Goal: Task Accomplishment & Management: Complete application form

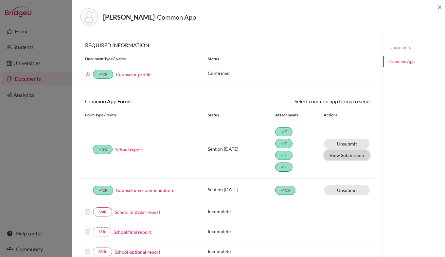
click at [350, 156] on button "View Submission" at bounding box center [347, 155] width 46 height 10
click at [439, 4] on span "×" at bounding box center [439, 6] width 5 height 9
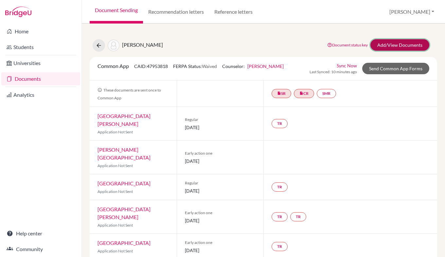
click at [376, 46] on link "Add/View Documents" at bounding box center [399, 44] width 59 height 11
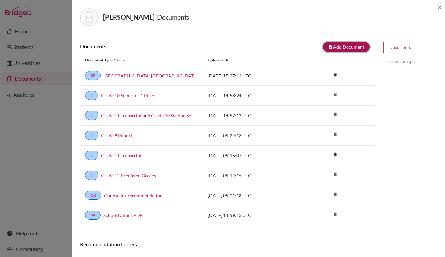
click at [345, 47] on button "note_add Add Document" at bounding box center [346, 47] width 47 height 10
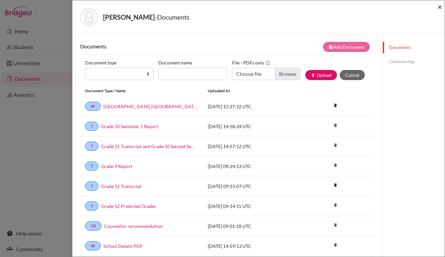
click at [439, 8] on span "×" at bounding box center [439, 6] width 5 height 9
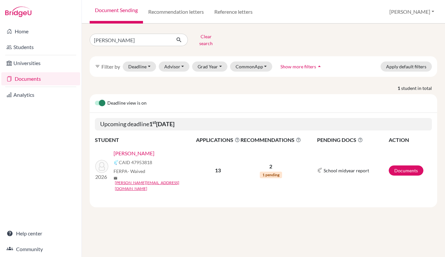
click at [135, 150] on link "[PERSON_NAME]" at bounding box center [134, 154] width 41 height 8
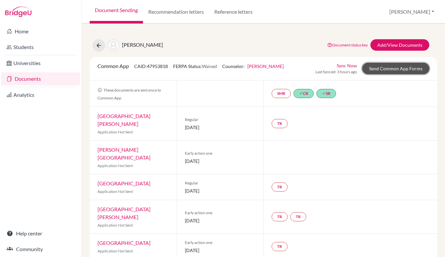
click at [395, 67] on link "Send Common App Forms" at bounding box center [395, 68] width 67 height 11
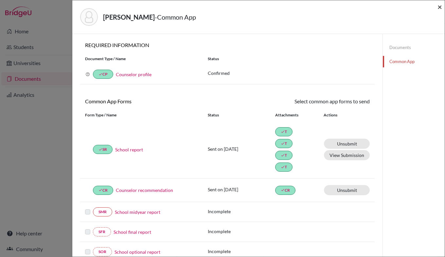
click at [438, 7] on span "×" at bounding box center [439, 6] width 5 height 9
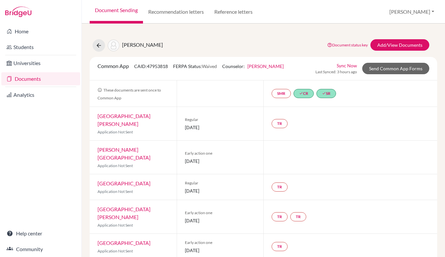
click at [26, 80] on link "Documents" at bounding box center [40, 78] width 79 height 13
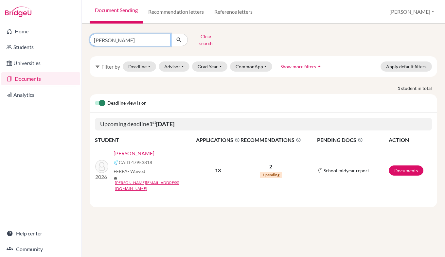
click at [121, 36] on input "harald" at bounding box center [130, 40] width 81 height 12
type input "h"
type input "gabriel"
click button "submit" at bounding box center [178, 40] width 17 height 12
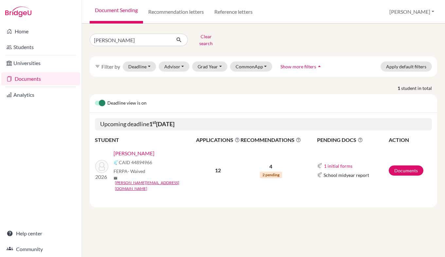
click at [142, 151] on link "Andrade, Gabriel" at bounding box center [134, 154] width 41 height 8
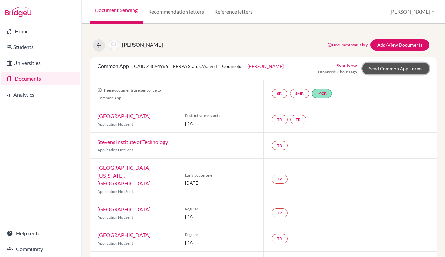
click at [389, 70] on link "Send Common App Forms" at bounding box center [395, 68] width 67 height 11
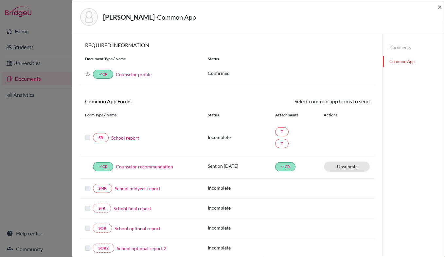
click at [395, 50] on link "Documents" at bounding box center [414, 47] width 62 height 11
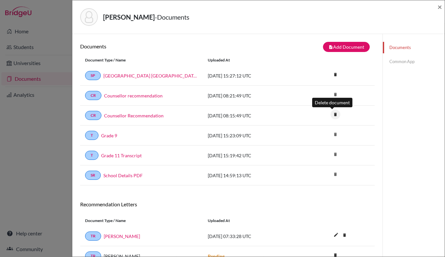
click at [332, 115] on icon "delete" at bounding box center [335, 115] width 10 height 10
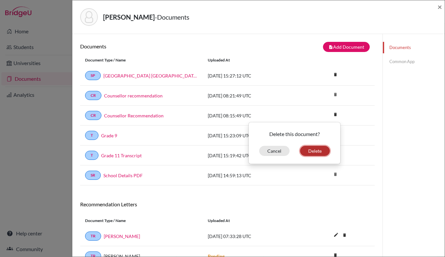
click at [307, 151] on button "Delete" at bounding box center [315, 151] width 30 height 10
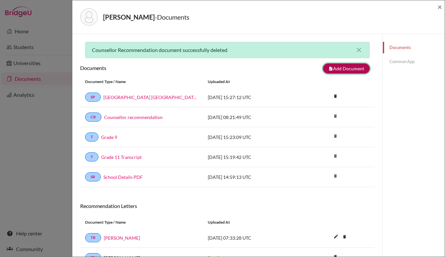
click at [345, 69] on button "note_add Add Document" at bounding box center [346, 68] width 47 height 10
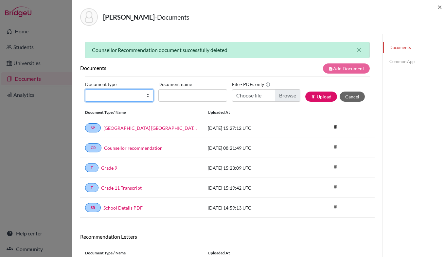
click at [144, 98] on select "Change explanation for Common App reports Counselor recommendation Internationa…" at bounding box center [119, 95] width 68 height 12
select select "44"
click at [85, 89] on select "Change explanation for Common App reports Counselor recommendation Internationa…" at bounding box center [119, 95] width 68 height 12
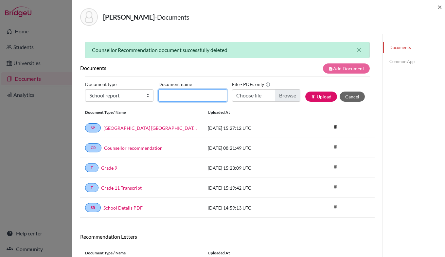
click at [173, 94] on input "Document name" at bounding box center [192, 95] width 68 height 12
type input "Grade 12 First semester Predicted Grades"
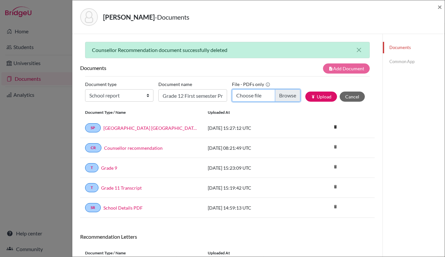
click at [276, 97] on input "Choose file" at bounding box center [266, 95] width 68 height 12
type input "C:\fakepath\IB_Diploma_Grade_12_Predicted_Grades_-_Semester_1_Grade_12_Andrade_…"
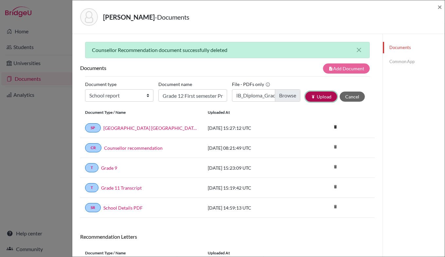
click at [317, 97] on button "publish Upload" at bounding box center [321, 97] width 32 height 10
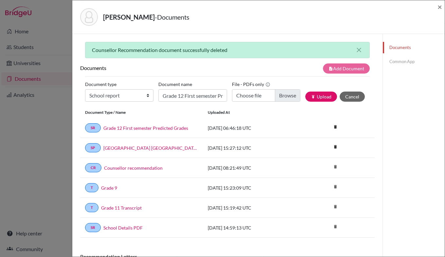
click at [396, 65] on link "Common App" at bounding box center [414, 61] width 62 height 11
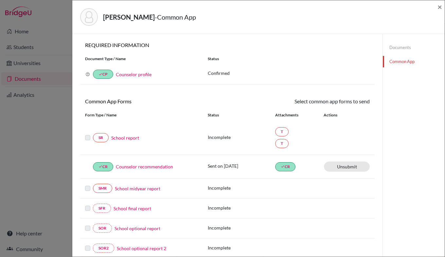
click at [87, 134] on label at bounding box center [87, 134] width 5 height 0
click at [132, 136] on link "School report" at bounding box center [125, 137] width 28 height 7
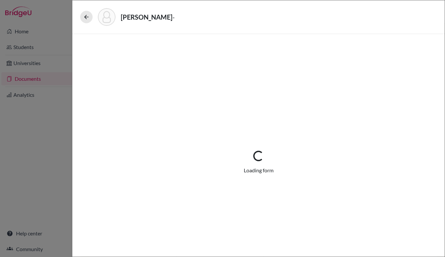
select select "3"
select select "669999"
select select "0"
select select "1"
select select "670003"
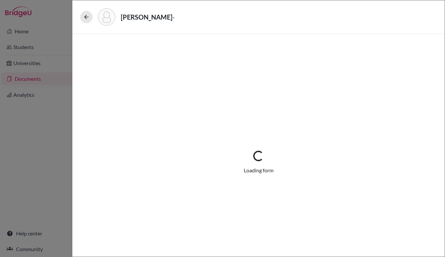
select select "0"
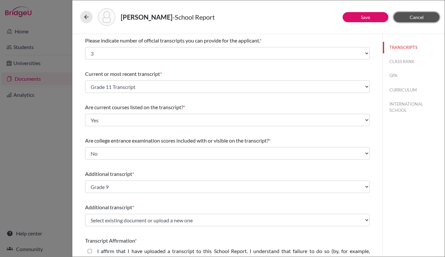
click at [407, 18] on button "Cancel" at bounding box center [417, 17] width 46 height 10
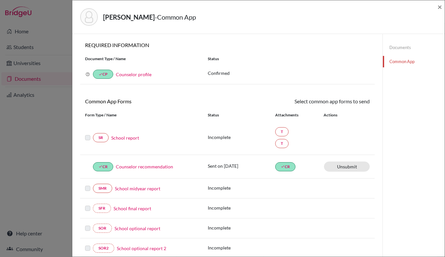
click at [120, 139] on link "School report" at bounding box center [125, 137] width 28 height 7
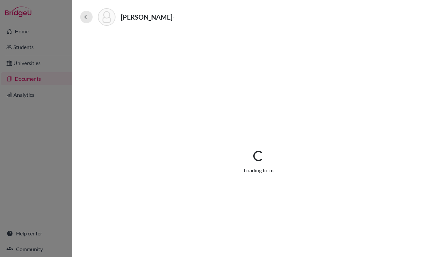
select select "3"
select select "669999"
select select "0"
select select "1"
select select "670003"
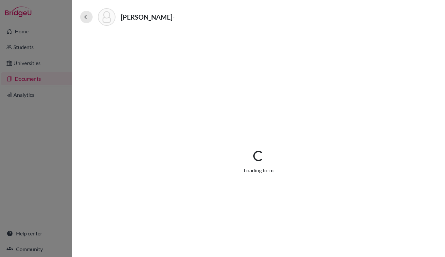
select select "0"
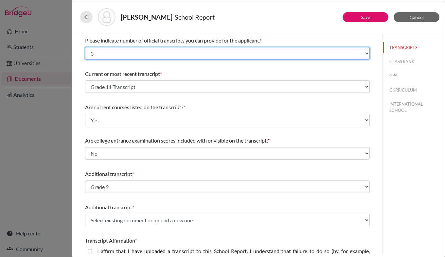
click at [173, 53] on select "Select... 1 2 3 4" at bounding box center [227, 53] width 285 height 12
select select "4"
click at [85, 47] on select "Select... 1 2 3 4" at bounding box center [227, 53] width 285 height 12
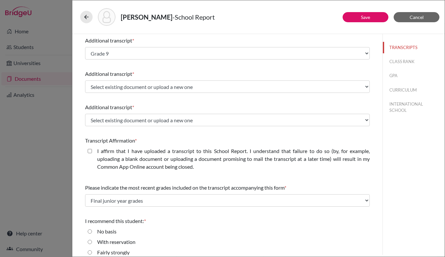
scroll to position [134, 0]
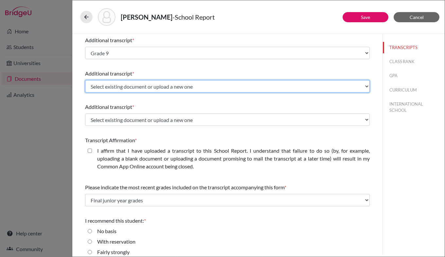
click at [121, 89] on select "Select existing document or upload a new one Grade 11 Transcript Grade 9 Upload…" at bounding box center [227, 86] width 285 height 12
select select "Upload New File"
click at [85, 80] on select "Select existing document or upload a new one Grade 11 Transcript Grade 9 Upload…" at bounding box center [227, 86] width 285 height 12
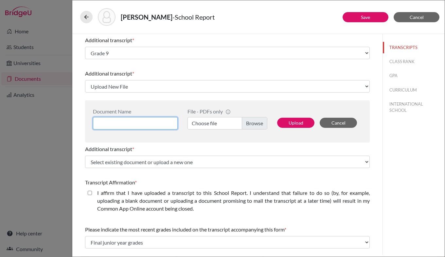
click at [135, 122] on input at bounding box center [135, 123] width 85 height 12
type input "Grade 12 Predicted Grades First Semester"
click at [253, 123] on label "Choose file" at bounding box center [227, 123] width 80 height 12
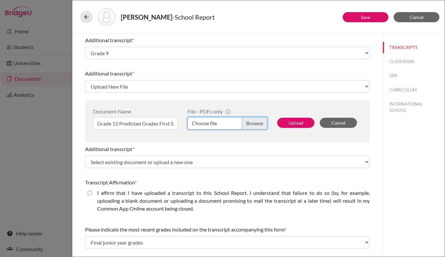
click at [253, 123] on input "Choose file" at bounding box center [227, 123] width 80 height 12
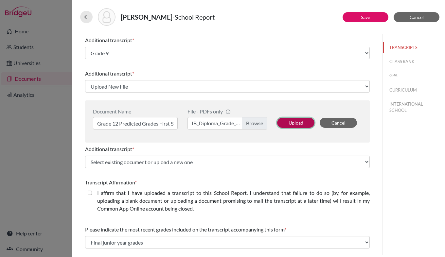
click at [292, 123] on button "Upload" at bounding box center [295, 123] width 37 height 10
select select "678195"
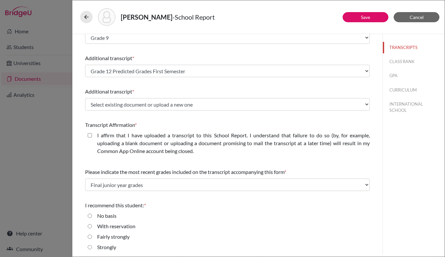
scroll to position [161, 0]
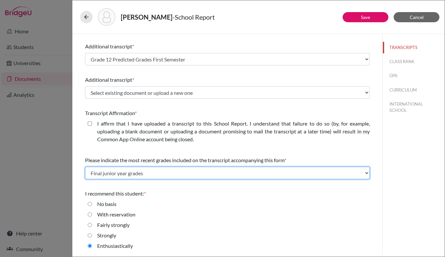
click at [196, 171] on select "Select... Final junior year grades 1st Quarter senior year grades 2nd Quarter/1…" at bounding box center [227, 173] width 285 height 12
select select "4"
click at [85, 167] on select "Select... Final junior year grades 1st Quarter senior year grades 2nd Quarter/1…" at bounding box center [227, 173] width 285 height 12
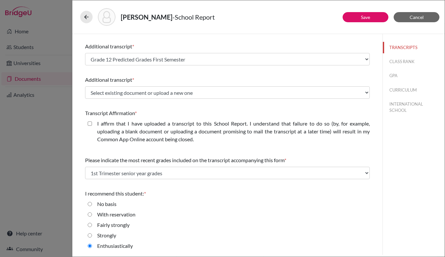
click at [199, 205] on div "No basis" at bounding box center [227, 205] width 285 height 10
click at [364, 18] on link "Save" at bounding box center [365, 17] width 9 height 6
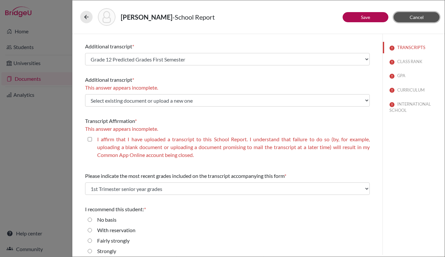
click at [410, 20] on button "Cancel" at bounding box center [417, 17] width 46 height 10
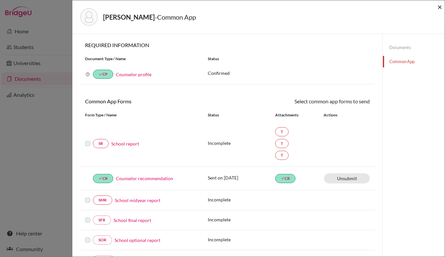
click at [440, 9] on span "×" at bounding box center [439, 6] width 5 height 9
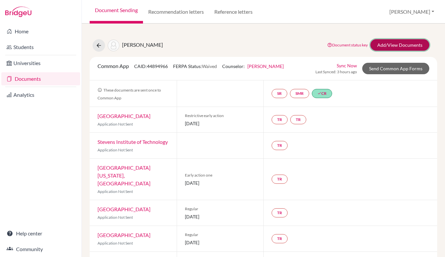
click at [392, 47] on link "Add/View Documents" at bounding box center [399, 44] width 59 height 11
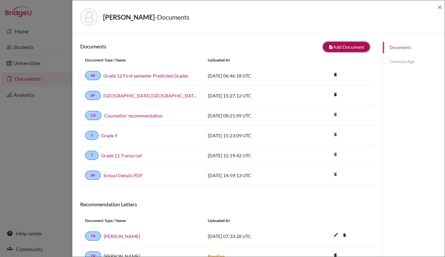
click at [349, 47] on button "note_add Add Document" at bounding box center [346, 47] width 47 height 10
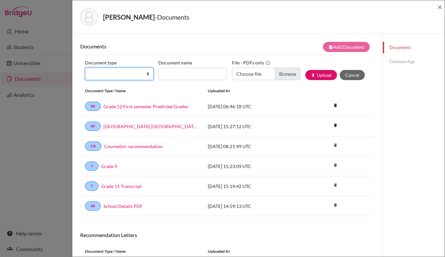
click at [130, 74] on select "Change explanation for Common App reports Counselor recommendation Internationa…" at bounding box center [119, 74] width 68 height 12
select select "44"
click at [85, 68] on select "Change explanation for Common App reports Counselor recommendation Internationa…" at bounding box center [119, 74] width 68 height 12
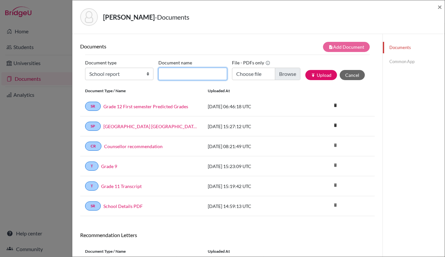
click at [173, 68] on input "Document name" at bounding box center [192, 74] width 68 height 12
type input "Grade 9"
click at [279, 75] on input "Choose file" at bounding box center [266, 74] width 68 height 12
type input "C:\fakepath\Gabriel Andrade Rozario Grade 10.pdf"
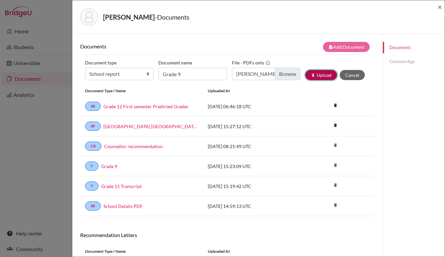
click at [316, 77] on button "publish Upload" at bounding box center [321, 75] width 32 height 10
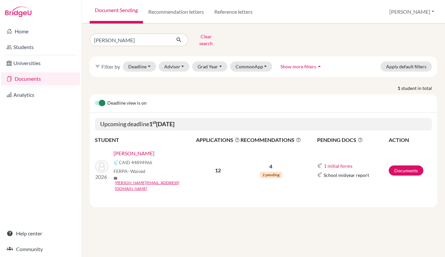
click at [138, 150] on link "[PERSON_NAME]" at bounding box center [134, 154] width 41 height 8
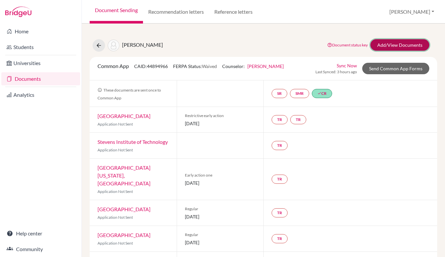
click at [401, 46] on link "Add/View Documents" at bounding box center [399, 44] width 59 height 11
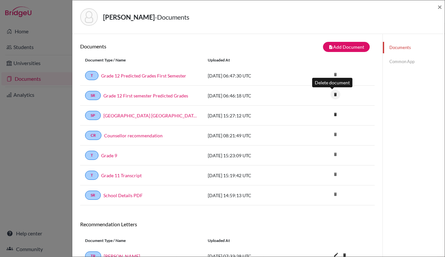
click at [332, 96] on icon "delete" at bounding box center [335, 95] width 10 height 10
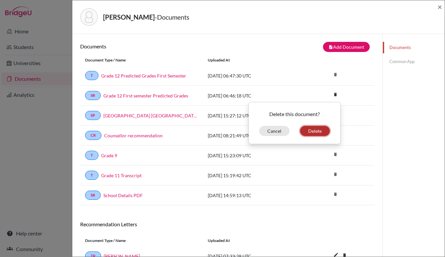
click at [311, 132] on button "Delete" at bounding box center [315, 131] width 30 height 10
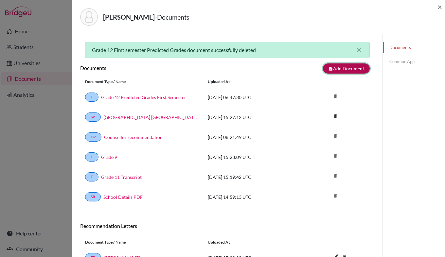
click at [350, 67] on button "note_add Add Document" at bounding box center [346, 68] width 47 height 10
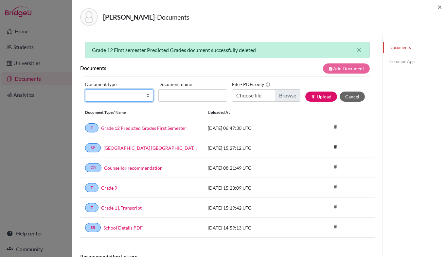
click at [139, 93] on select "Change explanation for Common App reports Counselor recommendation Internationa…" at bounding box center [119, 95] width 68 height 12
select select "44"
click at [85, 89] on select "Change explanation for Common App reports Counselor recommendation Internationa…" at bounding box center [119, 95] width 68 height 12
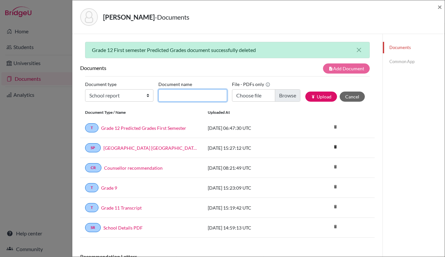
click at [176, 92] on input "Document name" at bounding box center [192, 95] width 68 height 12
type input "Grade 10 Report"
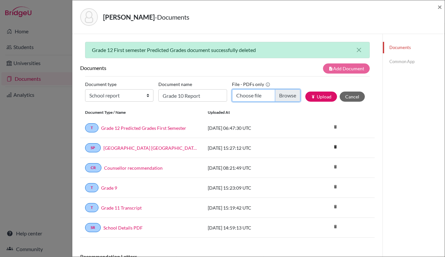
click at [277, 96] on input "Choose file" at bounding box center [266, 95] width 68 height 12
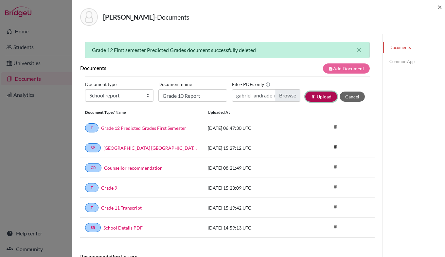
click at [312, 96] on button "publish Upload" at bounding box center [321, 97] width 32 height 10
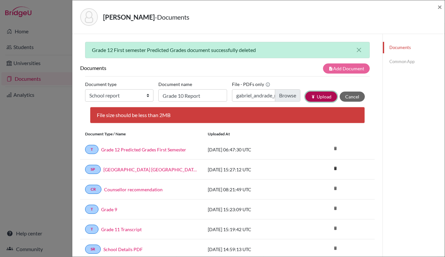
click at [322, 96] on button "publish Upload" at bounding box center [321, 97] width 32 height 10
click at [280, 94] on input "gabriel_andrade_rozario_grade_10 1.pdf" at bounding box center [266, 95] width 68 height 12
type input "C:\fakepath\[PERSON_NAME] Grade 10_compressed 1.pdf"
click at [316, 96] on button "publish Upload" at bounding box center [321, 97] width 32 height 10
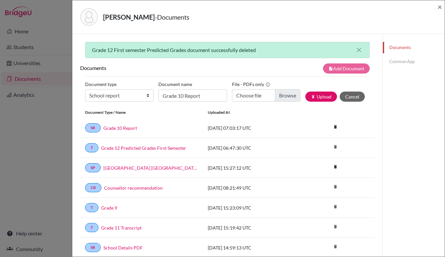
click at [397, 59] on link "Common App" at bounding box center [414, 61] width 62 height 11
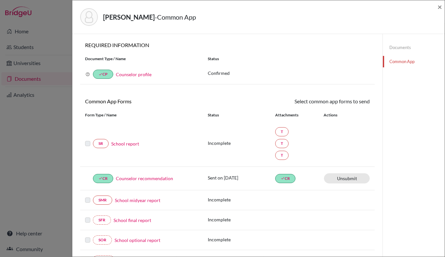
click at [88, 140] on label at bounding box center [87, 140] width 5 height 0
click at [124, 143] on link "School report" at bounding box center [125, 143] width 28 height 7
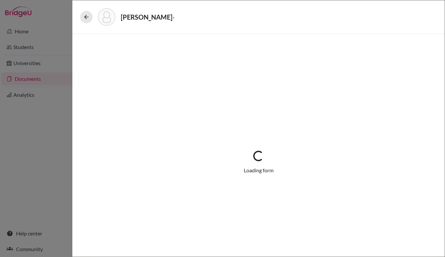
select select "4"
select select "669999"
select select "0"
select select "1"
select select "670003"
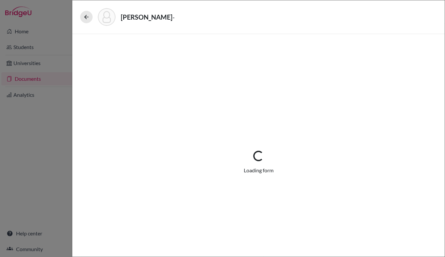
select select "678195"
select select "4"
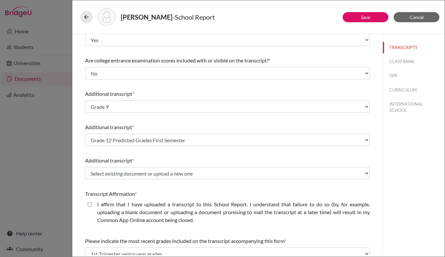
scroll to position [99, 0]
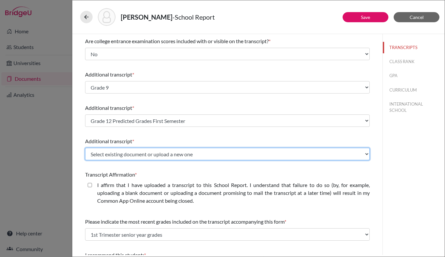
click at [153, 152] on select "Select existing document or upload a new one Grade 11 Transcript Grade 9 Grade …" at bounding box center [227, 154] width 285 height 12
select select "Upload New File"
click at [85, 148] on select "Select existing document or upload a new one Grade 11 Transcript Grade 9 Grade …" at bounding box center [227, 154] width 285 height 12
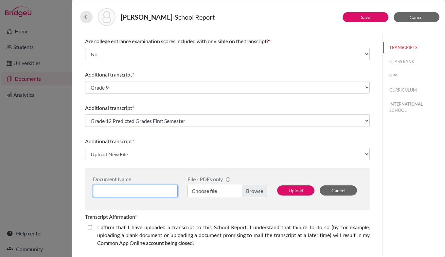
click at [156, 189] on input at bounding box center [135, 191] width 85 height 12
type input "Grade 10 Report"
click at [250, 192] on label "Choose file" at bounding box center [227, 191] width 80 height 12
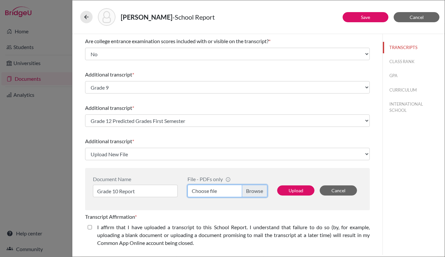
click at [250, 192] on input "Choose file" at bounding box center [227, 191] width 80 height 12
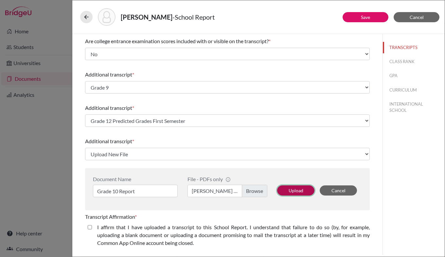
click at [289, 189] on button "Upload" at bounding box center [295, 191] width 37 height 10
select select "678202"
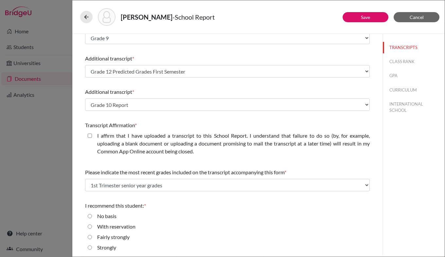
scroll to position [161, 0]
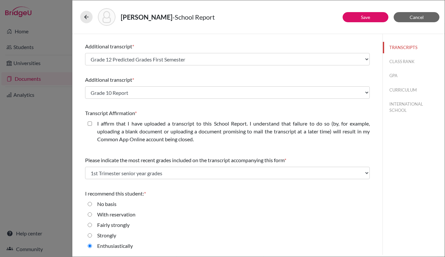
click at [90, 123] on closed\ "I affirm that I have uploaded a transcript to this School Report. I understand …" at bounding box center [90, 124] width 4 height 8
checkbox closed\ "true"
click at [363, 16] on link "Save" at bounding box center [365, 17] width 9 height 6
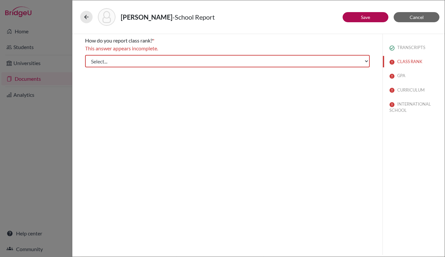
scroll to position [0, 0]
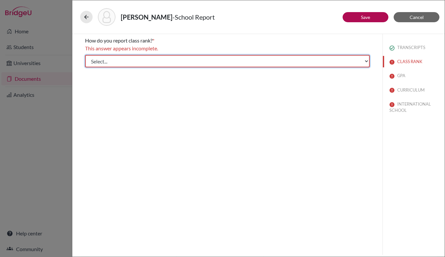
click at [280, 56] on select "Select... Exact Decile Quintile Quartile None" at bounding box center [227, 61] width 285 height 12
select select "5"
click at [85, 55] on select "Select... Exact Decile Quintile Quartile None" at bounding box center [227, 61] width 285 height 12
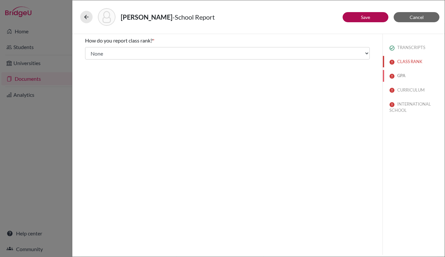
click at [406, 76] on button "GPA" at bounding box center [414, 75] width 62 height 11
click at [89, 71] on input "No" at bounding box center [90, 69] width 4 height 8
radio input "true"
click at [422, 91] on button "CURRICULUM" at bounding box center [414, 89] width 62 height 11
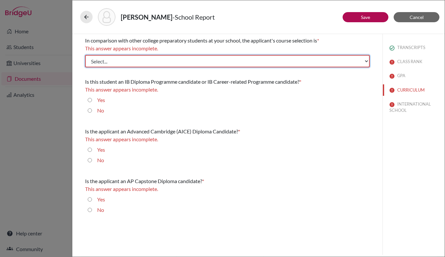
click at [204, 62] on select "Select... Less than demanding Average [PERSON_NAME] Very demanding Most demandi…" at bounding box center [227, 61] width 285 height 12
select select "4"
click at [85, 55] on select "Select... Less than demanding Average [PERSON_NAME] Very demanding Most demandi…" at bounding box center [227, 61] width 285 height 12
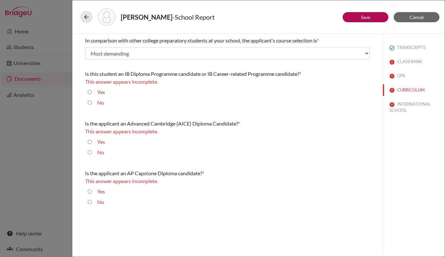
click at [89, 92] on input "Yes" at bounding box center [90, 92] width 4 height 8
radio input "true"
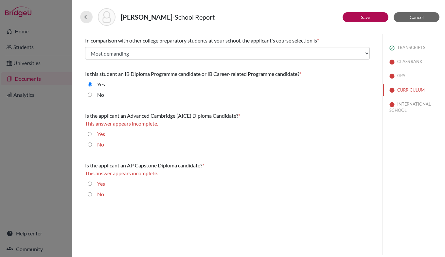
click at [88, 145] on input "No" at bounding box center [90, 145] width 4 height 8
radio input "true"
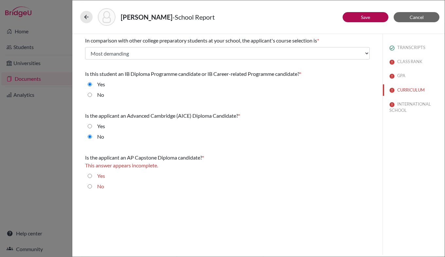
click at [88, 186] on input "No" at bounding box center [90, 187] width 4 height 8
radio input "true"
click at [406, 103] on button "INTERNATIONAL SCHOOL" at bounding box center [414, 107] width 62 height 18
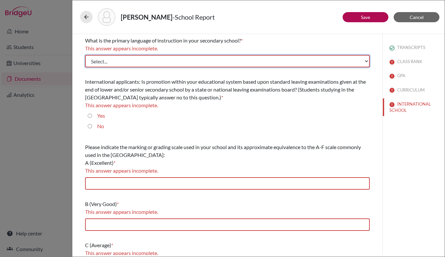
click at [249, 62] on select "Select... Albanian Arabic Armenian Assamese Azerbaijani Belarusian Bengali Bulg…" at bounding box center [227, 61] width 285 height 12
select select "14"
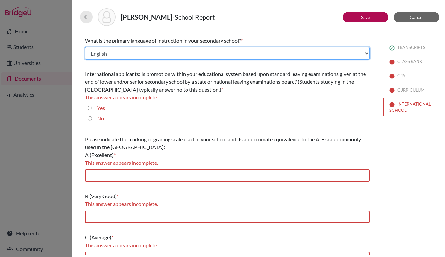
click at [178, 62] on div "What is the primary language of instruction in your secondary school? * Select.…" at bounding box center [227, 191] width 285 height 315
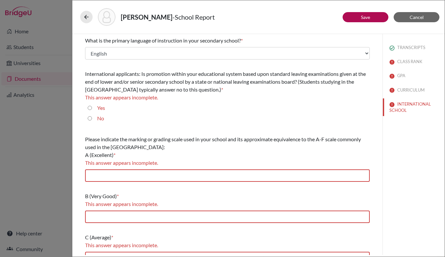
click at [89, 105] on input "Yes" at bounding box center [90, 108] width 4 height 8
radio input "true"
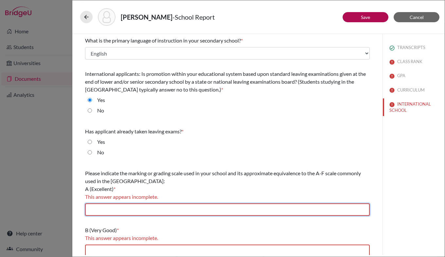
click at [113, 211] on input "text" at bounding box center [227, 210] width 285 height 12
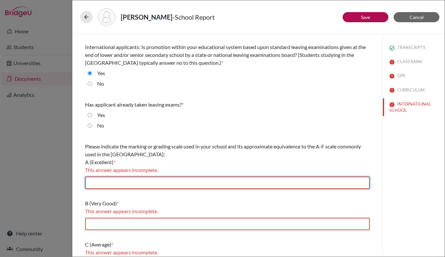
scroll to position [58, 0]
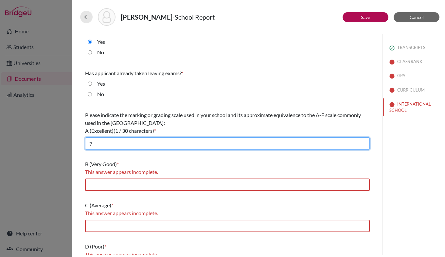
type input "7"
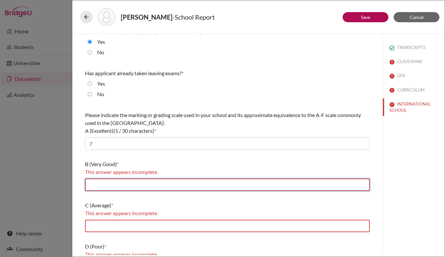
click at [106, 185] on input "text" at bounding box center [227, 185] width 285 height 12
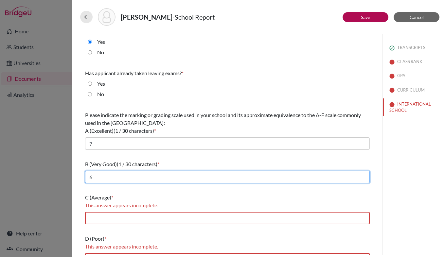
type input "6"
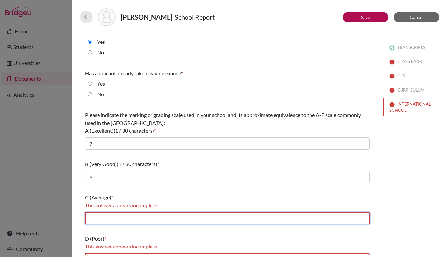
click at [102, 218] on input "text" at bounding box center [227, 218] width 285 height 12
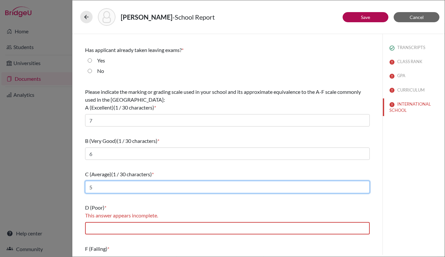
scroll to position [105, 0]
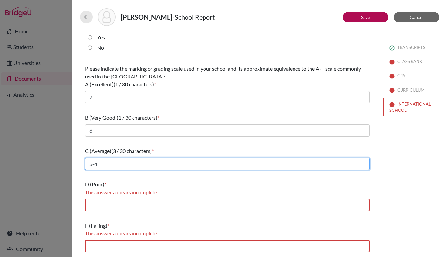
type input "5-4"
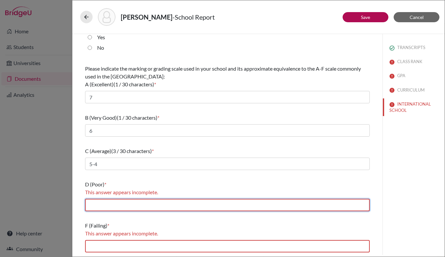
click at [106, 206] on input "text" at bounding box center [227, 205] width 285 height 12
type input "3"
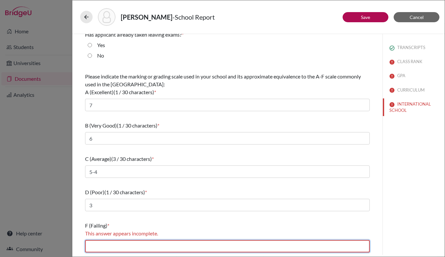
click at [98, 245] on input "text" at bounding box center [227, 246] width 285 height 12
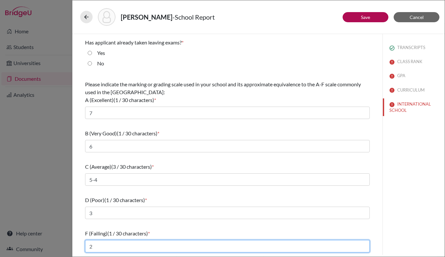
scroll to position [89, 0]
type input "2"
click at [98, 246] on input "2" at bounding box center [227, 246] width 285 height 12
type input "1-2"
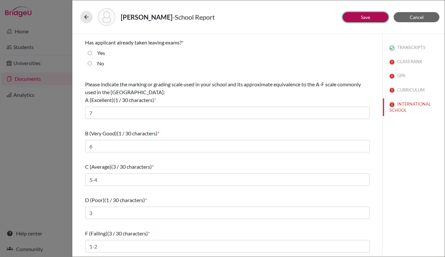
click at [368, 17] on link "Save" at bounding box center [365, 17] width 9 height 6
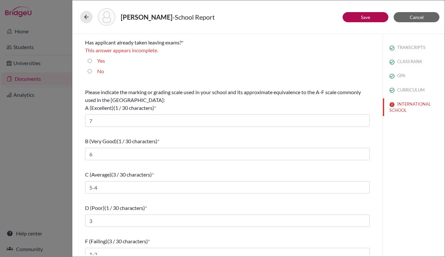
click at [91, 71] on input "No" at bounding box center [90, 71] width 4 height 8
radio input "true"
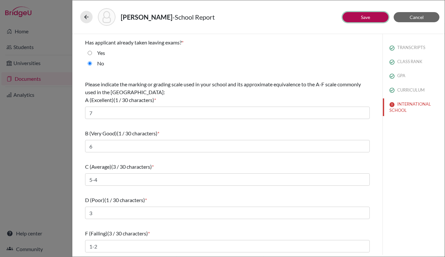
click at [366, 18] on link "Save" at bounding box center [365, 17] width 9 height 6
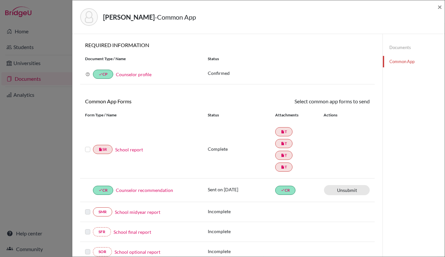
click at [87, 146] on label at bounding box center [87, 146] width 5 height 0
click at [0, 0] on input "checkbox" at bounding box center [0, 0] width 0 height 0
click at [351, 104] on link "Send" at bounding box center [356, 102] width 27 height 10
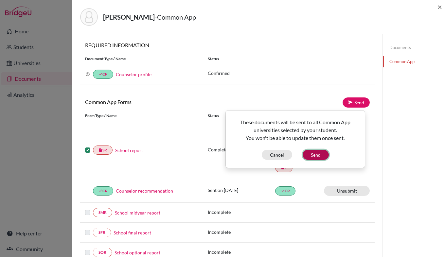
click at [316, 154] on button "Send" at bounding box center [316, 155] width 26 height 10
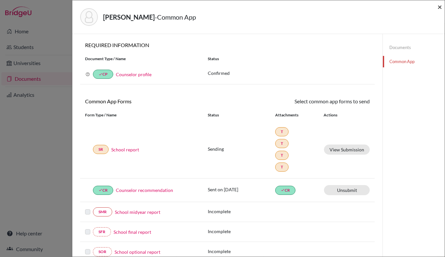
click at [439, 6] on span "×" at bounding box center [439, 6] width 5 height 9
